Goal: Task Accomplishment & Management: Manage account settings

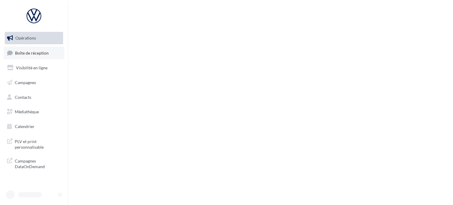
click at [42, 52] on span "Boîte de réception" at bounding box center [32, 52] width 34 height 5
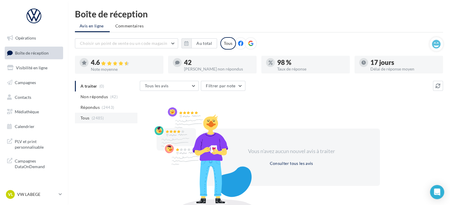
click at [90, 115] on li "Tous (2485)" at bounding box center [106, 118] width 63 height 11
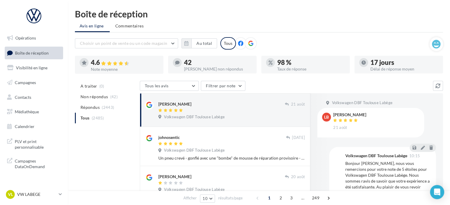
scroll to position [59, 0]
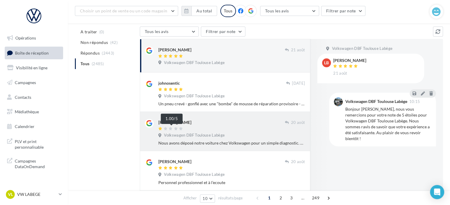
click at [184, 129] on div at bounding box center [221, 128] width 126 height 5
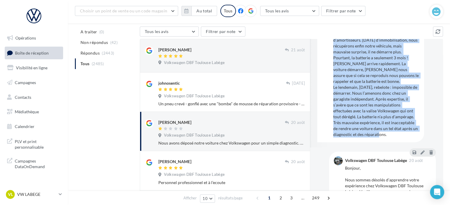
drag, startPoint x: 338, startPoint y: 86, endPoint x: 392, endPoint y: 146, distance: 80.6
click at [392, 142] on div "C [PERSON_NAME] [DATE] Nous avons déposé notre voiture chez Volkswagen pour un …" at bounding box center [370, 68] width 107 height 147
copy div "Nous avons déposé notre voiture chez Volkswagen pour un simple diagnostic. Résu…"
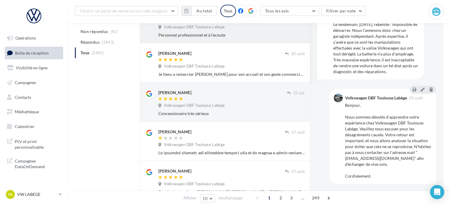
scroll to position [265, 0]
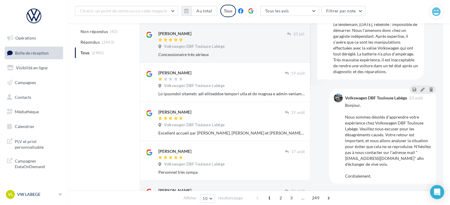
click at [45, 197] on p "VW LABEGE" at bounding box center [36, 194] width 39 height 6
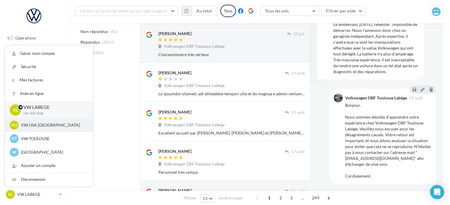
click at [39, 129] on div "VU VW USA TOULOUSE vw-tou-dup" at bounding box center [49, 125] width 78 height 9
